Goal: Transaction & Acquisition: Purchase product/service

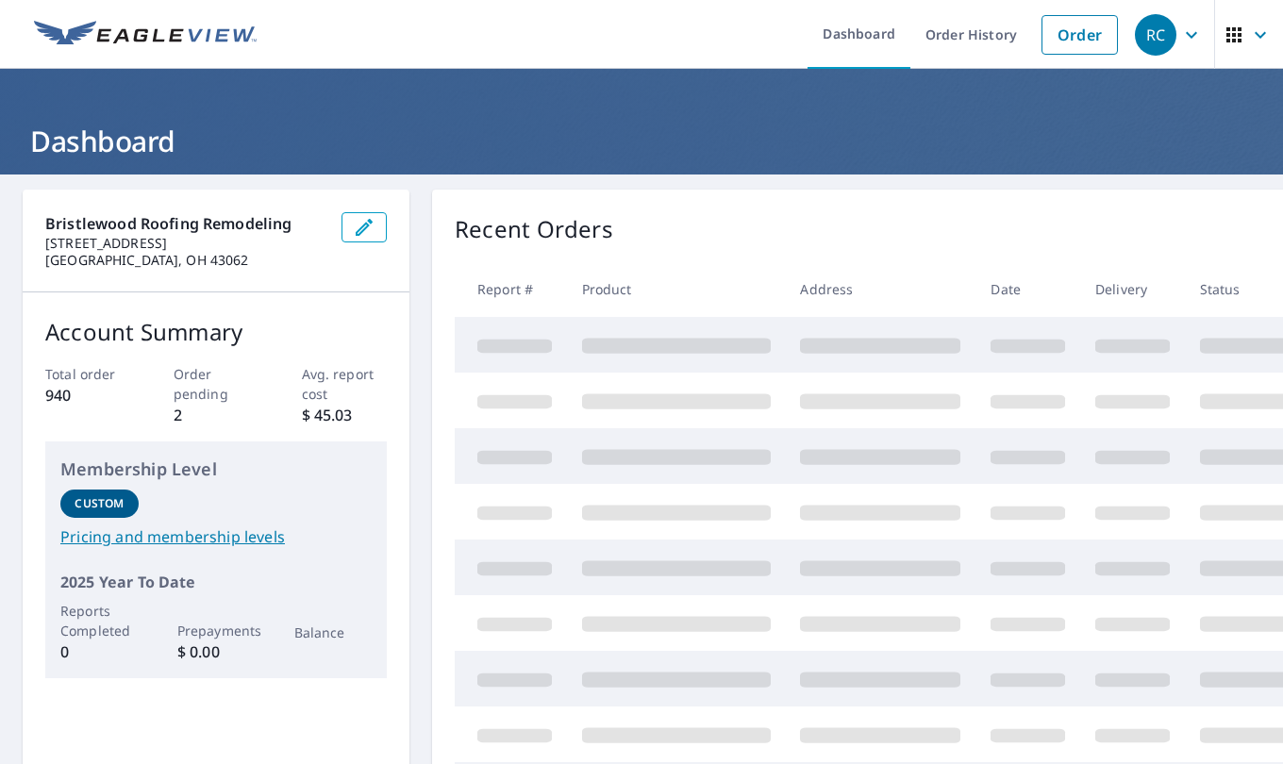
click at [1054, 51] on link "Order" at bounding box center [1080, 35] width 76 height 40
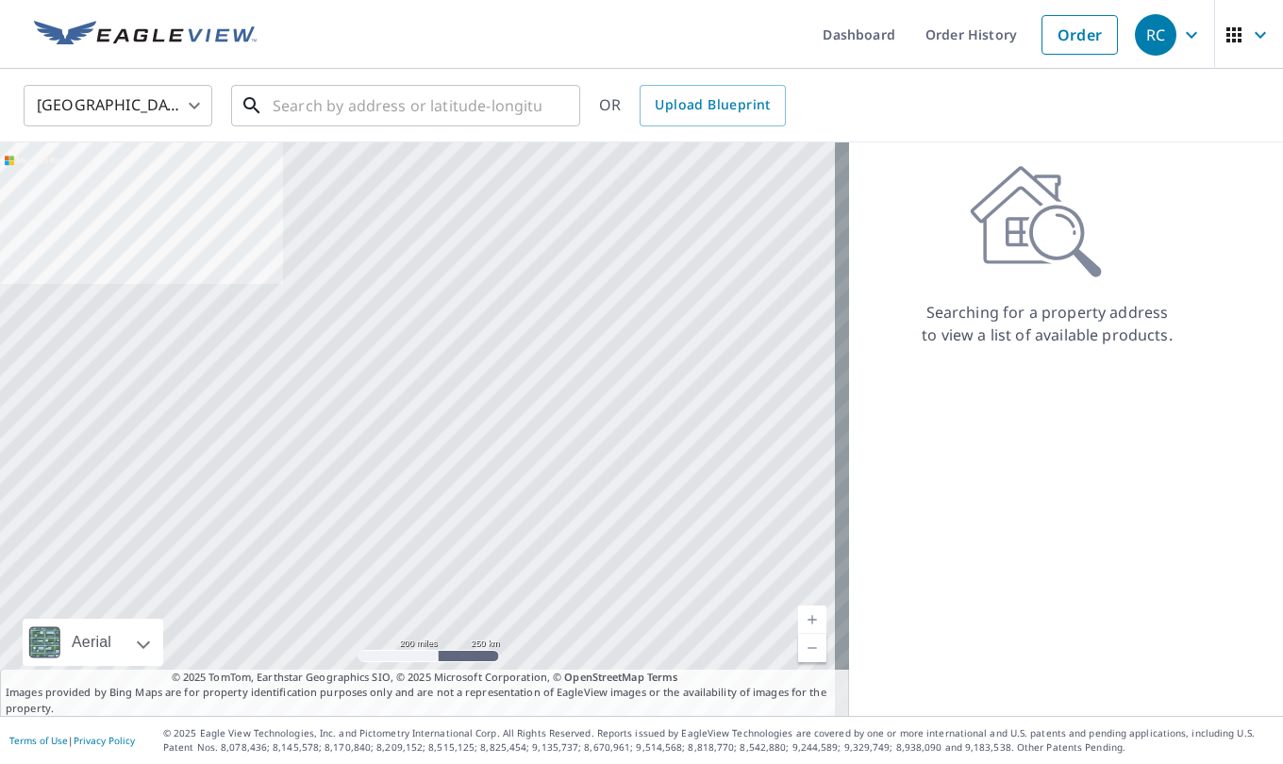
click at [333, 107] on input "text" at bounding box center [407, 105] width 269 height 53
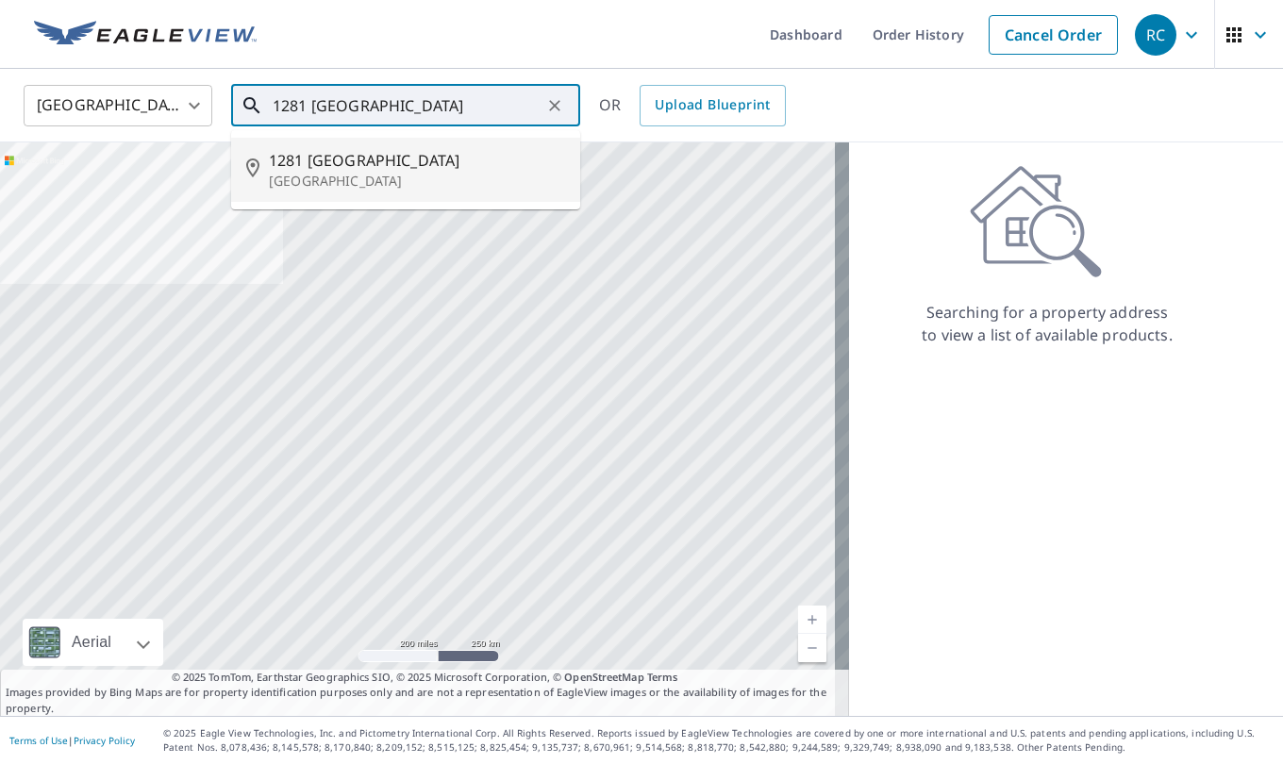
click at [363, 166] on span "1281 [GEOGRAPHIC_DATA]" at bounding box center [417, 160] width 296 height 23
type input "[STREET_ADDRESS]"
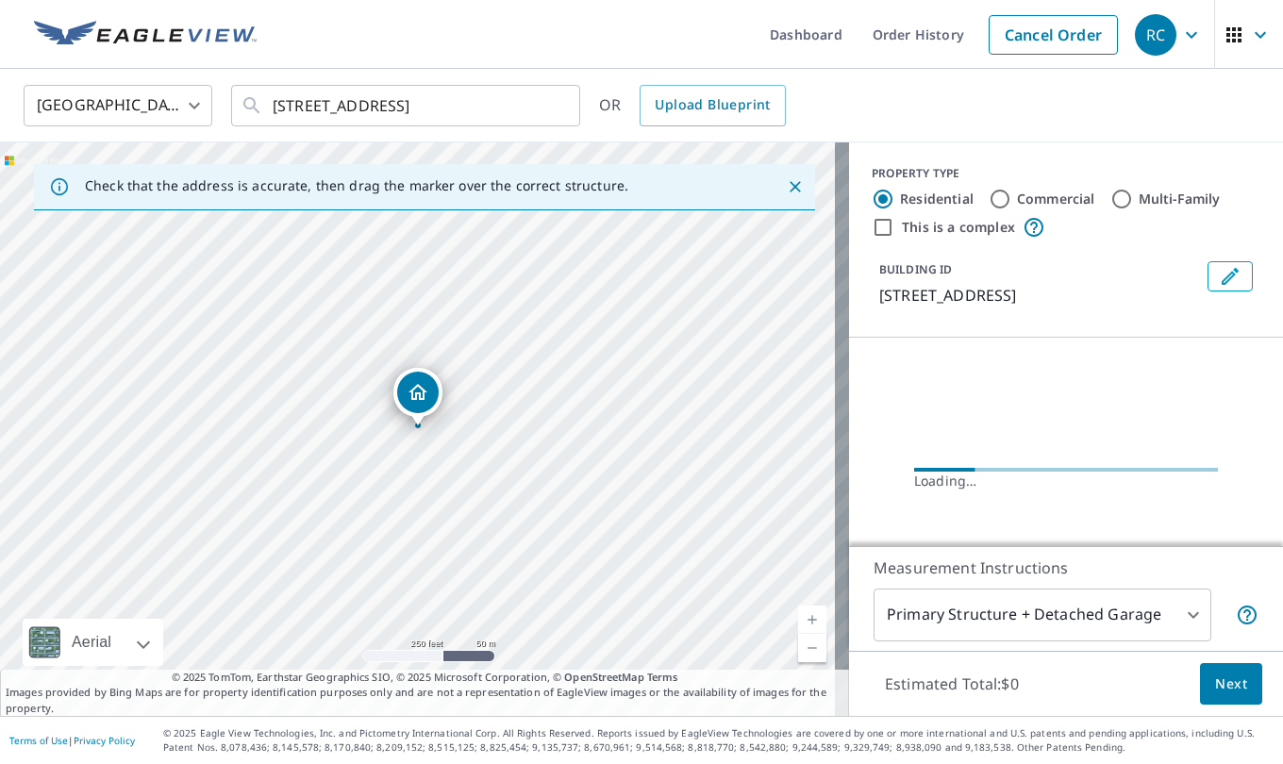
click at [542, 101] on div at bounding box center [554, 105] width 25 height 26
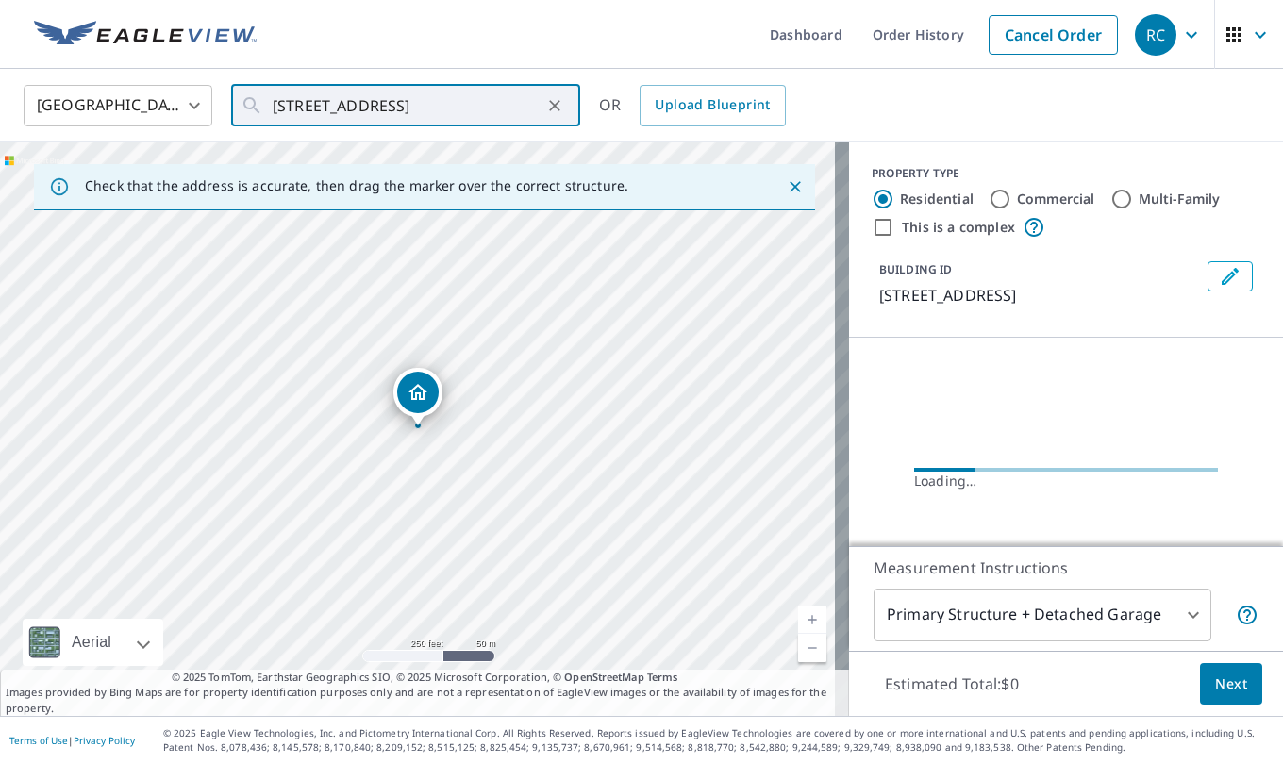
click at [798, 620] on link "Current Level 17, Zoom In" at bounding box center [812, 620] width 28 height 28
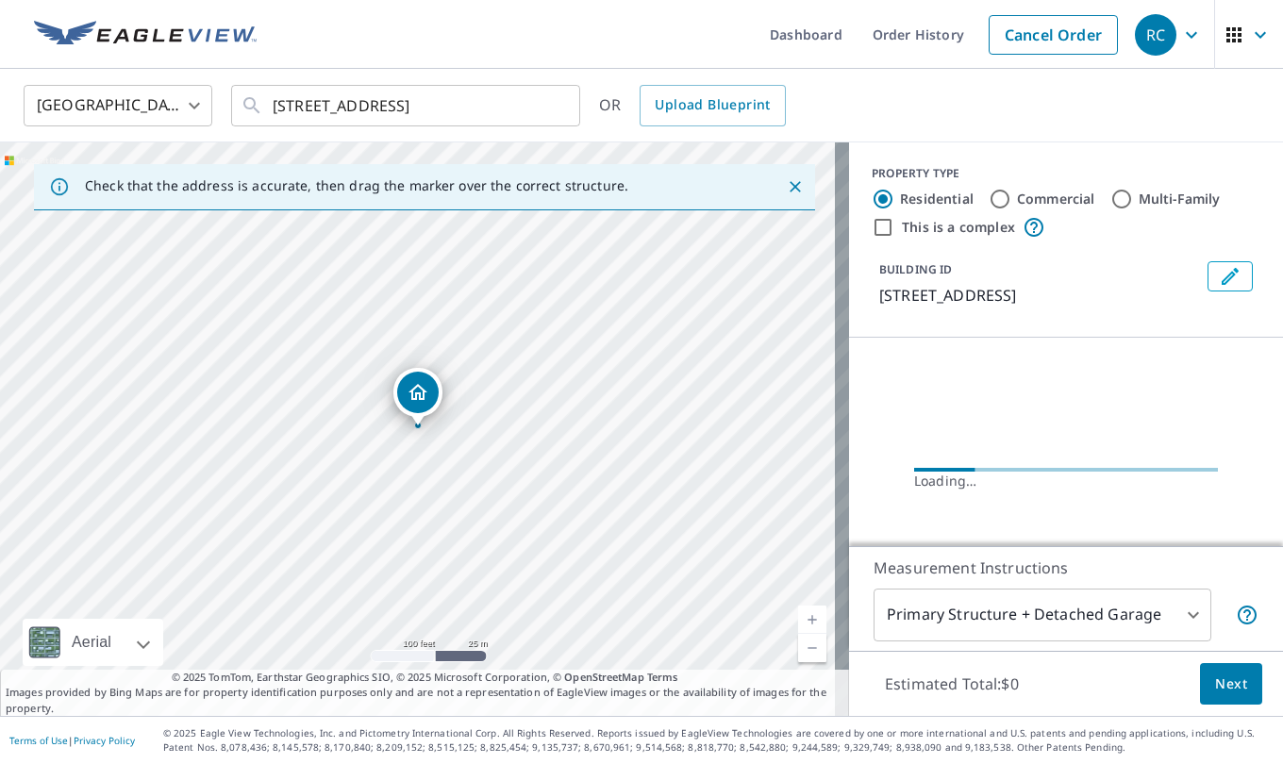
click at [798, 620] on link "Current Level 18, Zoom In" at bounding box center [812, 620] width 28 height 28
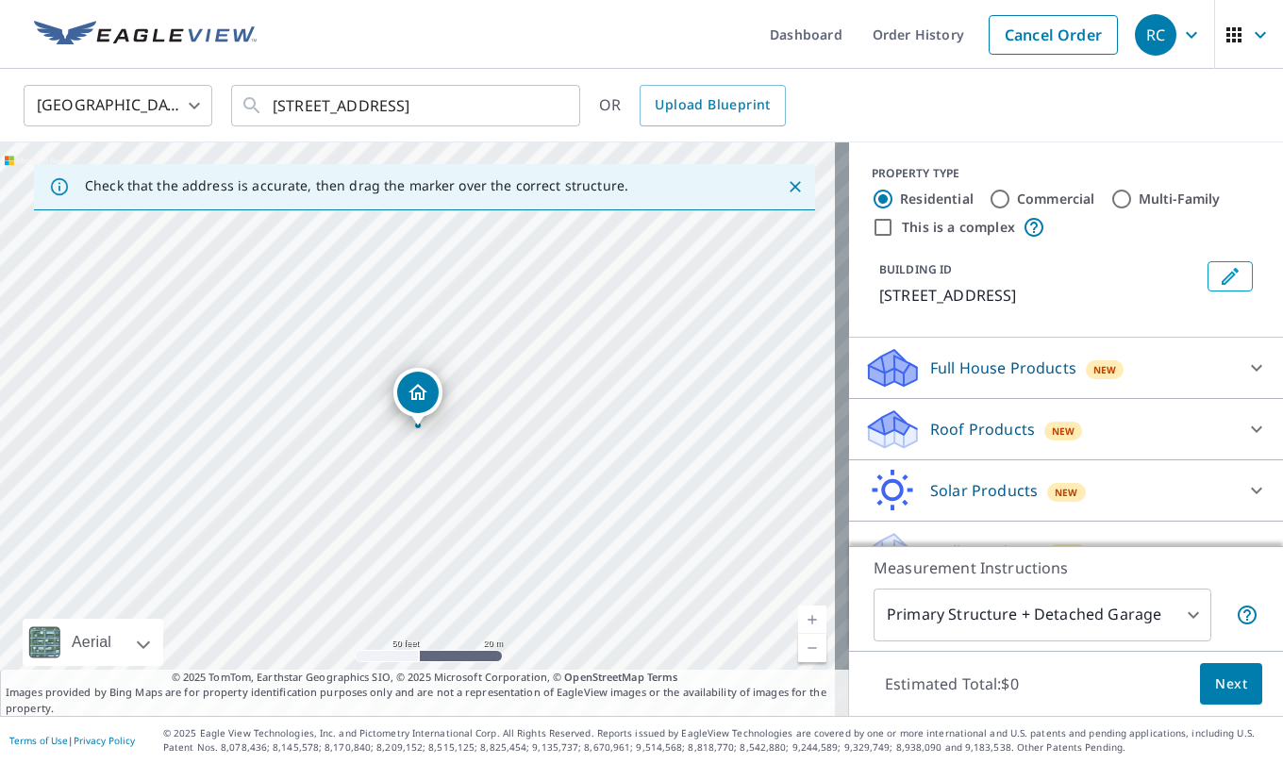
click at [798, 620] on link "Current Level 19, Zoom In" at bounding box center [812, 620] width 28 height 28
click at [1061, 429] on div "New" at bounding box center [1064, 431] width 39 height 19
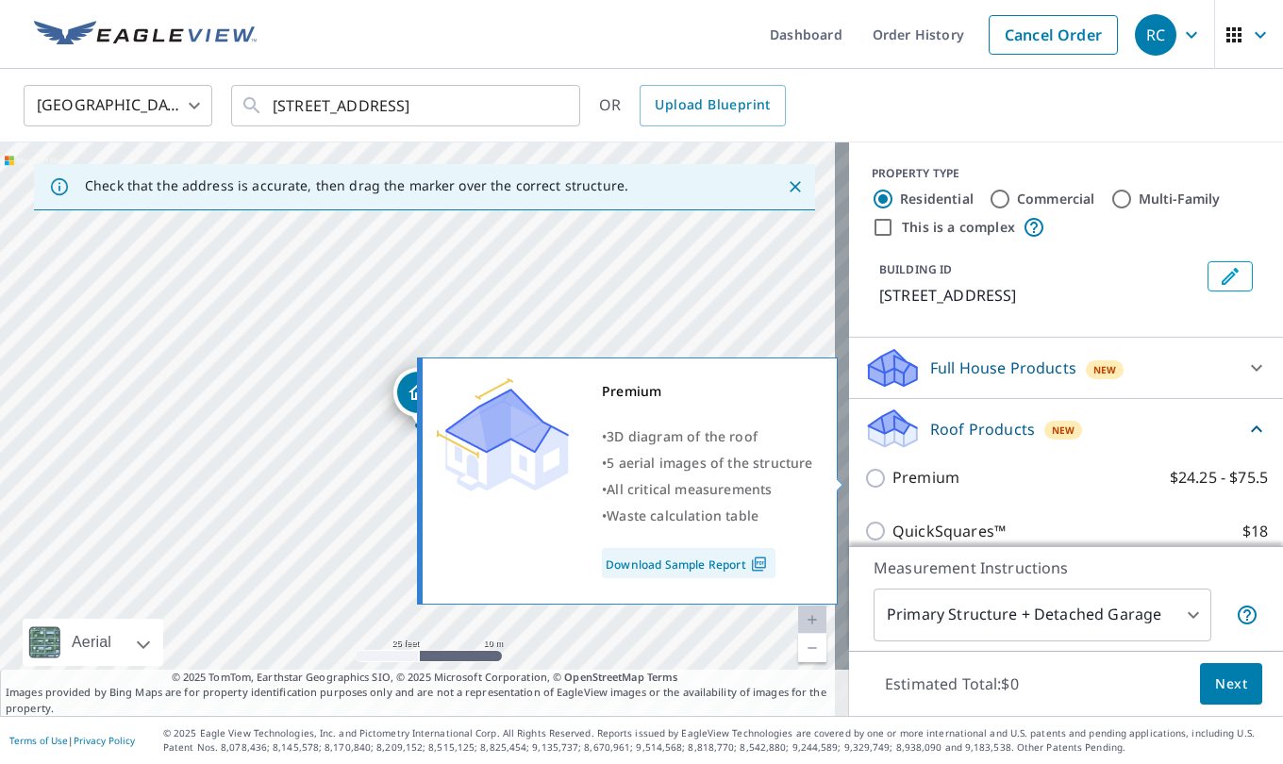
click at [870, 475] on input "Premium $24.25 - $75.5" at bounding box center [878, 478] width 28 height 23
checkbox input "true"
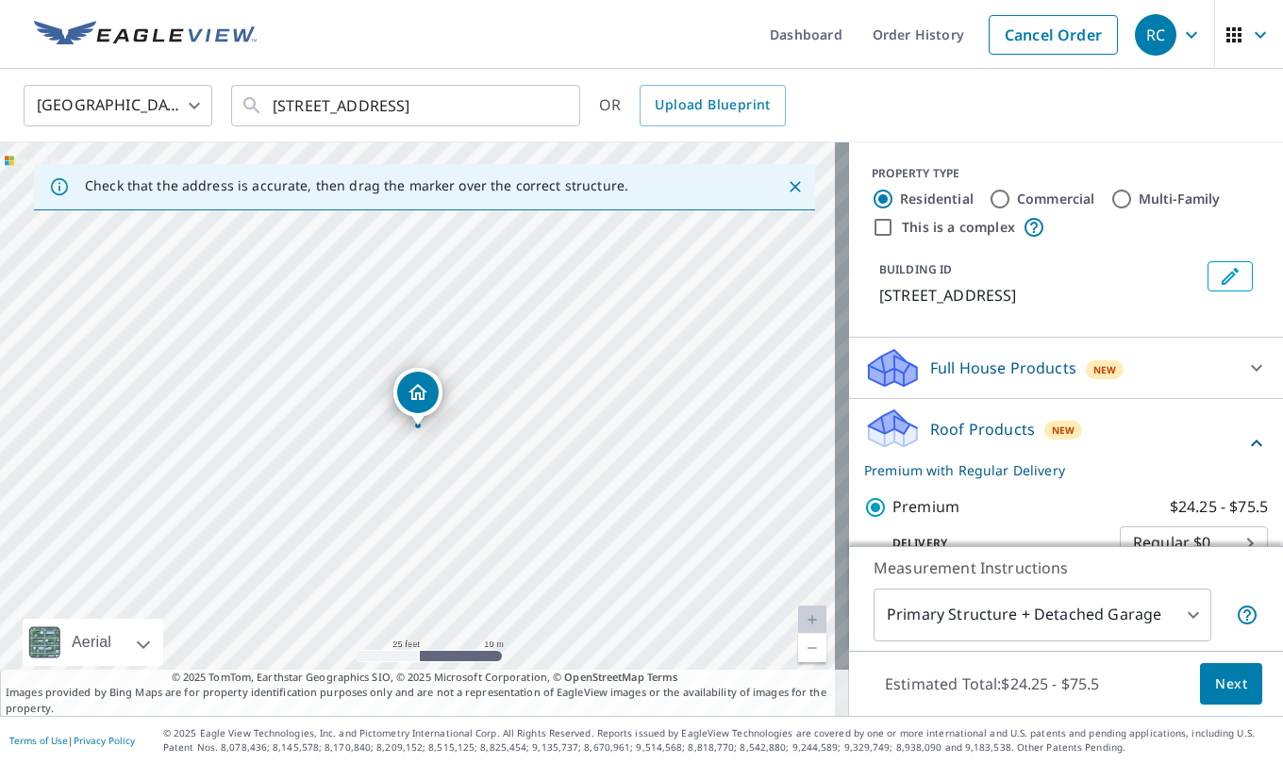
click at [1200, 695] on button "Next" at bounding box center [1231, 684] width 62 height 42
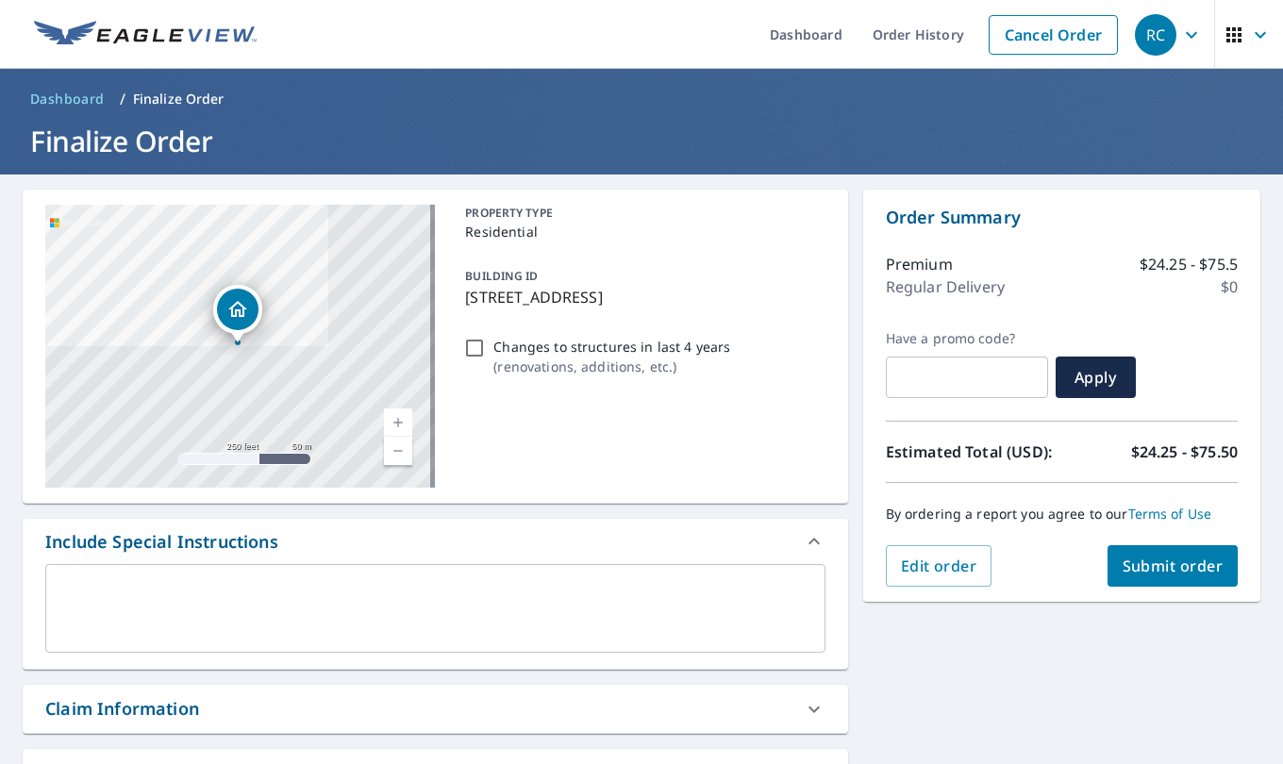
scroll to position [254, 0]
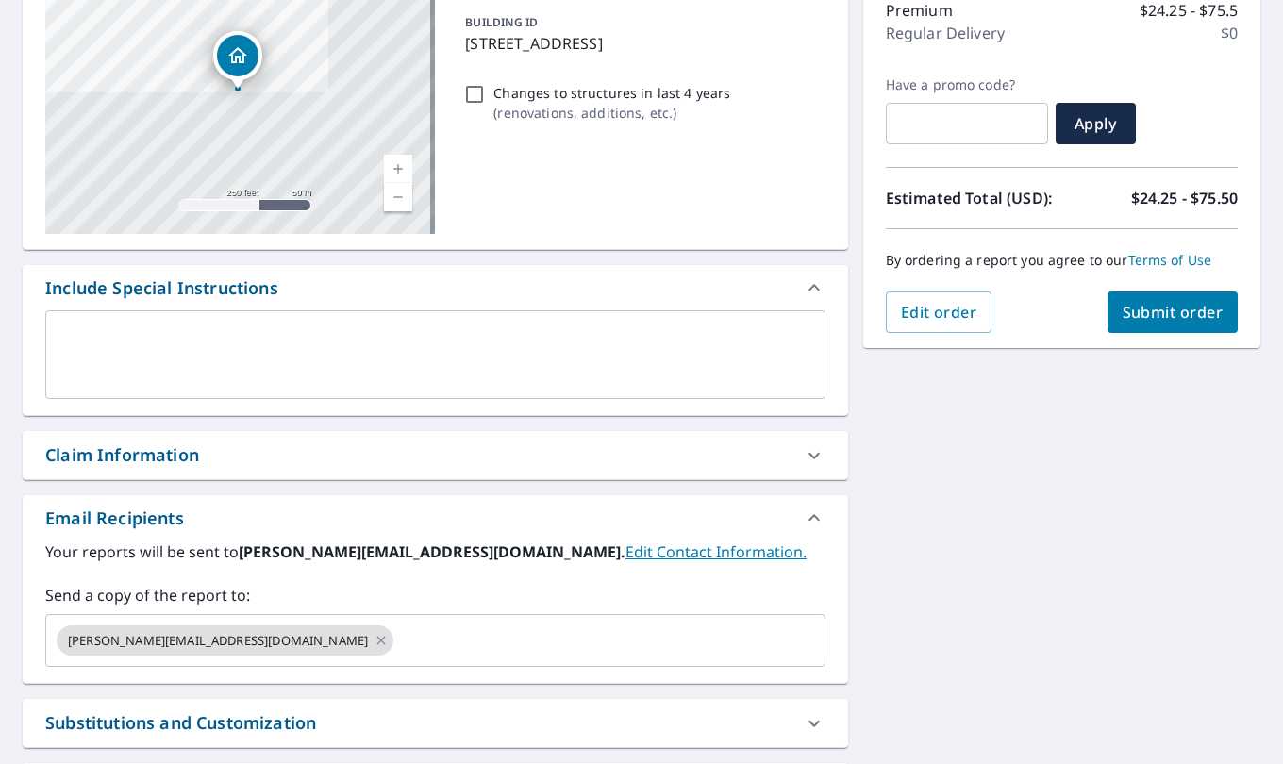
click at [809, 444] on icon at bounding box center [814, 455] width 23 height 23
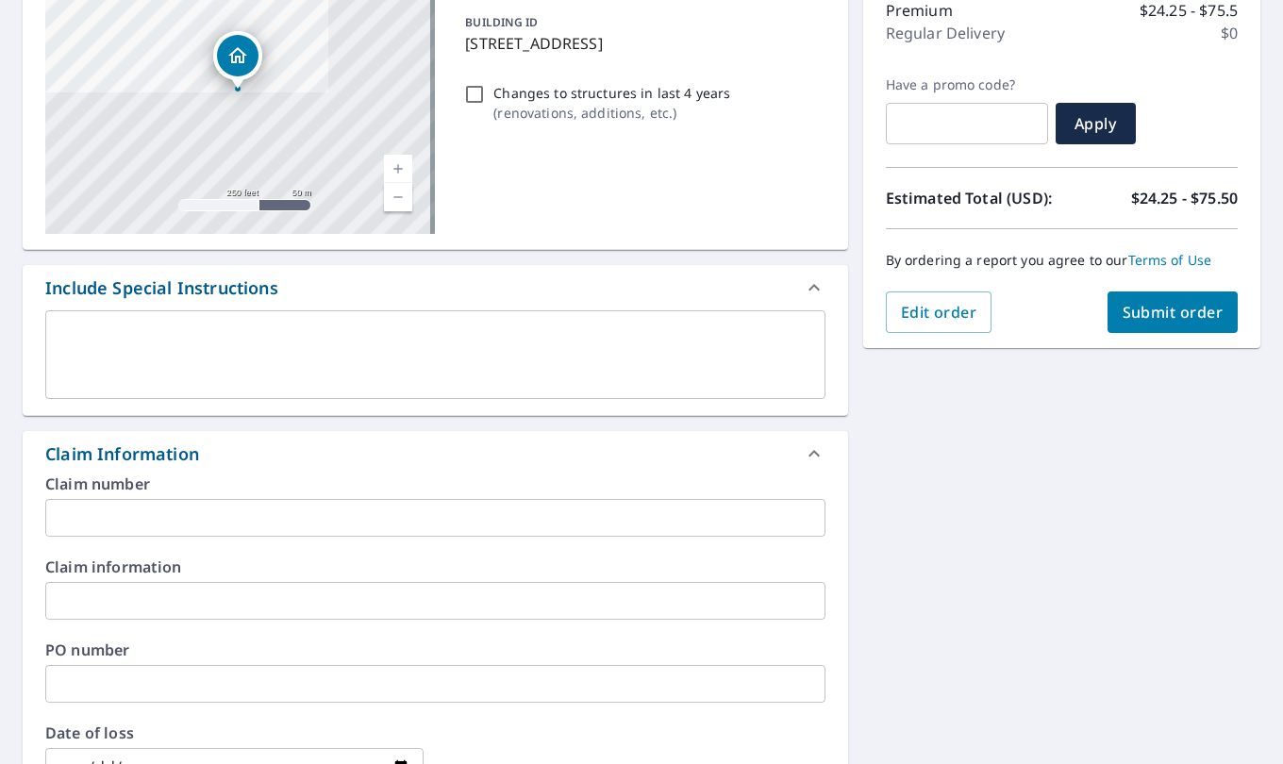
click at [1154, 307] on span "Submit order" at bounding box center [1173, 312] width 101 height 21
checkbox input "true"
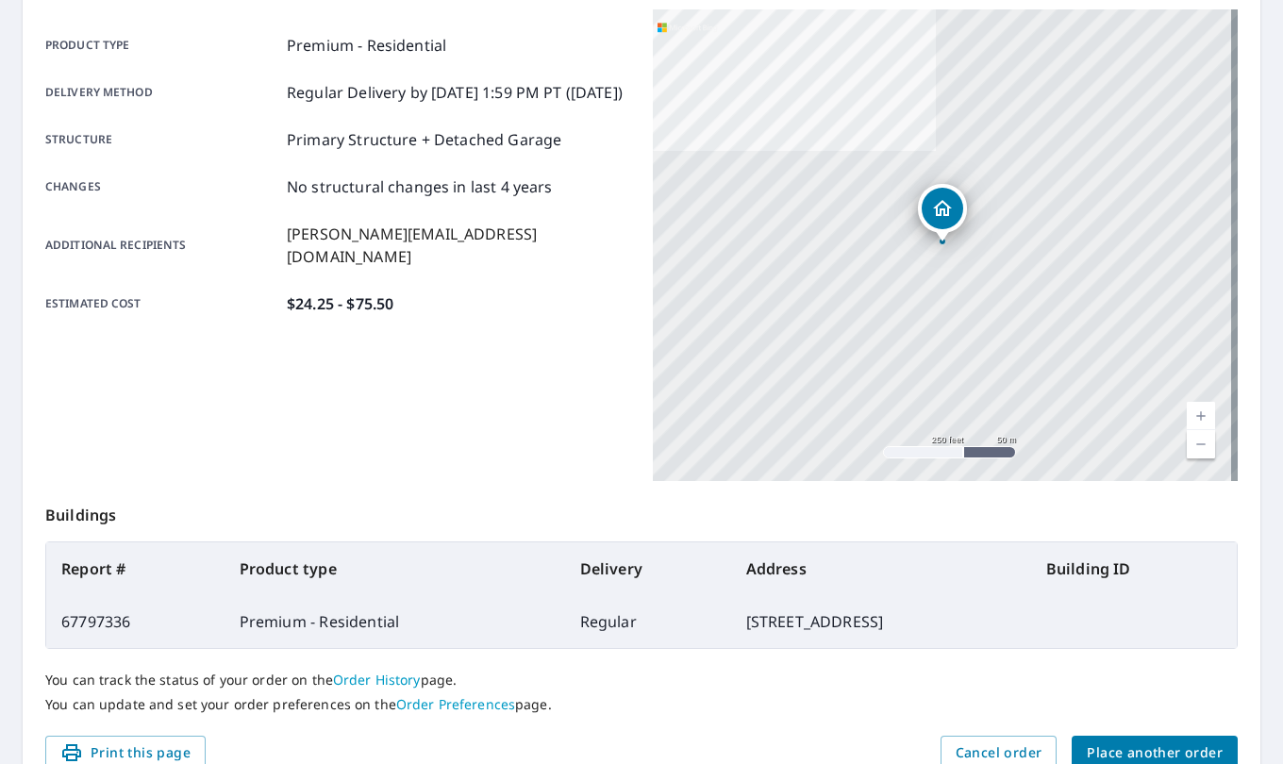
scroll to position [345, 0]
